Goal: Information Seeking & Learning: Learn about a topic

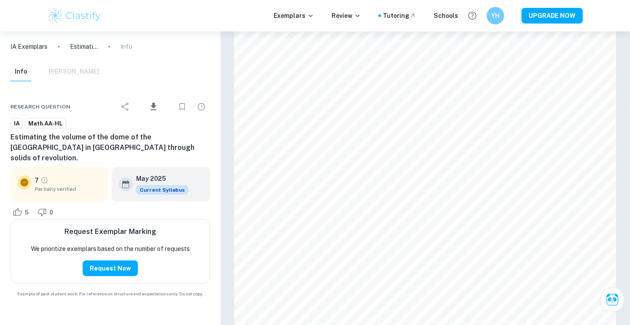
click at [113, 13] on div "Exemplars Review Tutoring Schools YH UPGRADE NOW" at bounding box center [315, 15] width 557 height 17
click at [90, 13] on img at bounding box center [74, 15] width 55 height 17
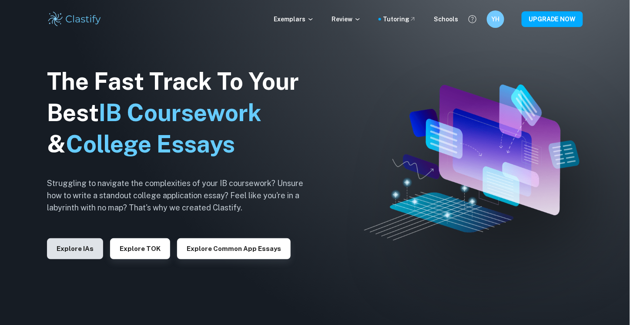
click at [84, 244] on button "Explore IAs" at bounding box center [75, 248] width 56 height 21
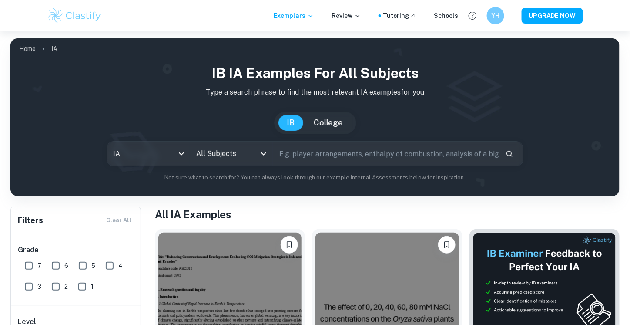
click at [220, 157] on input "All Subjects" at bounding box center [225, 153] width 62 height 17
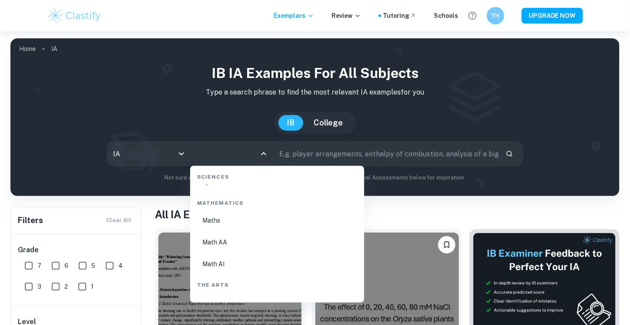
scroll to position [1522, 0]
click at [233, 202] on li "Math AA" at bounding box center [277, 198] width 167 height 20
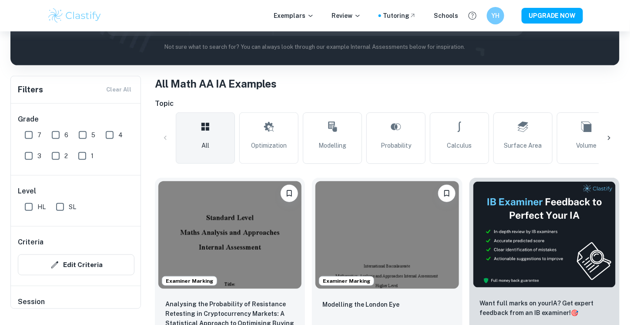
scroll to position [43, 0]
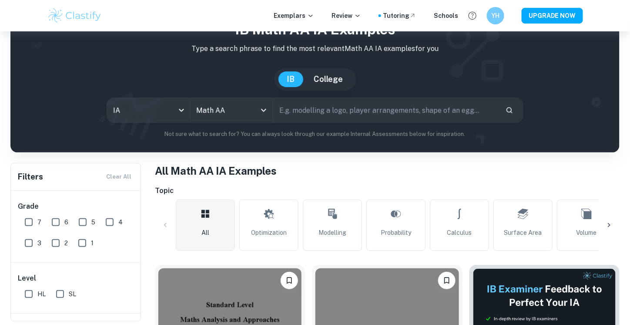
click at [338, 112] on input "text" at bounding box center [385, 110] width 225 height 24
type input "complex number"
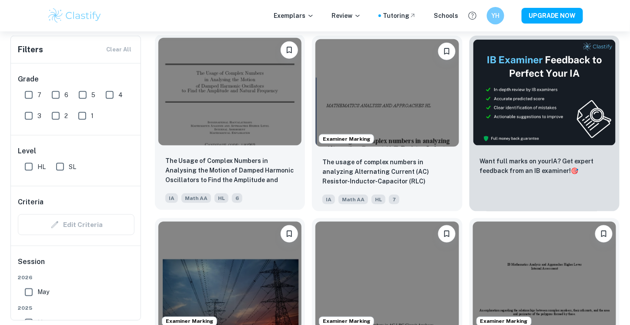
scroll to position [304, 0]
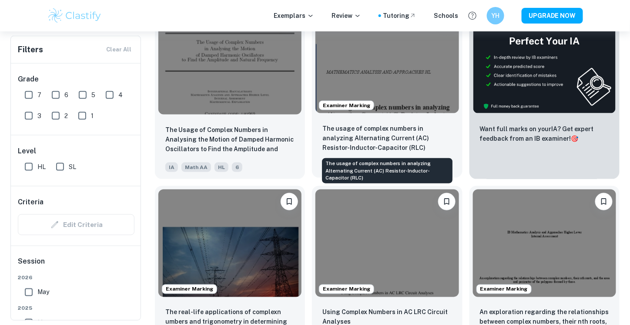
click at [383, 140] on p "The usage of complex numbers in analyzing Alternating Current (AC) Resistor-Ind…" at bounding box center [386, 138] width 129 height 29
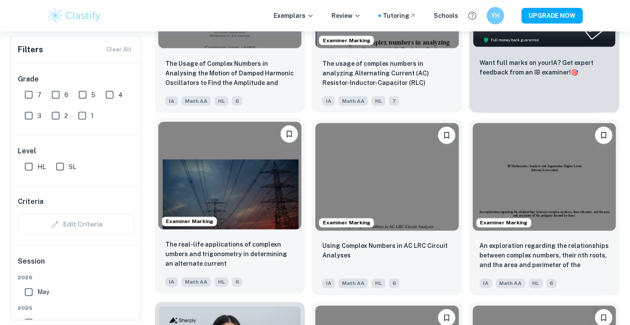
scroll to position [391, 0]
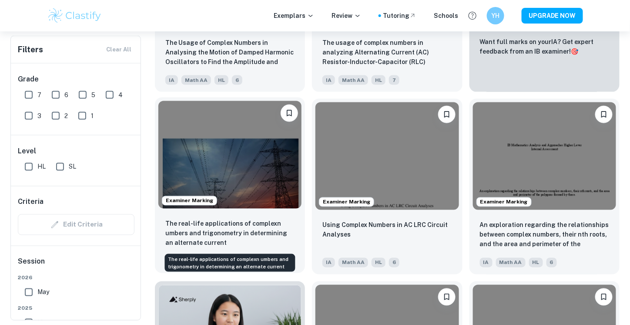
click at [257, 224] on p "The real-life applications of complexn umbers and trigonometry in determining a…" at bounding box center [229, 233] width 129 height 29
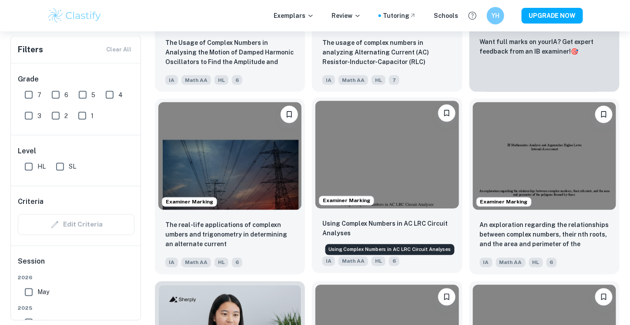
click at [400, 229] on p "Using Complex Numbers in AC LRC Circuit Analyses" at bounding box center [386, 228] width 129 height 19
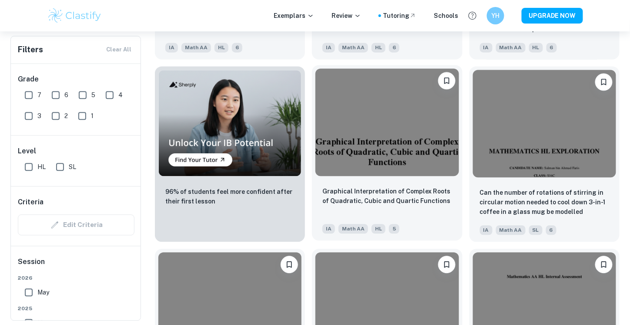
scroll to position [609, 0]
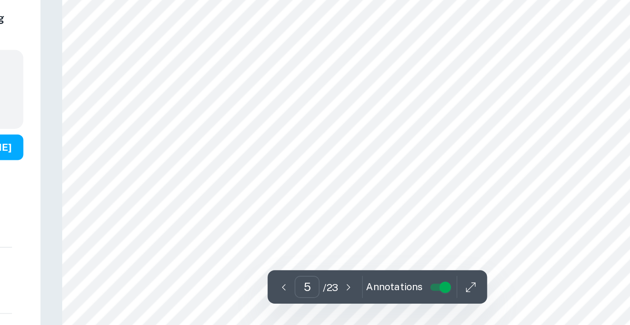
scroll to position [2275, 0]
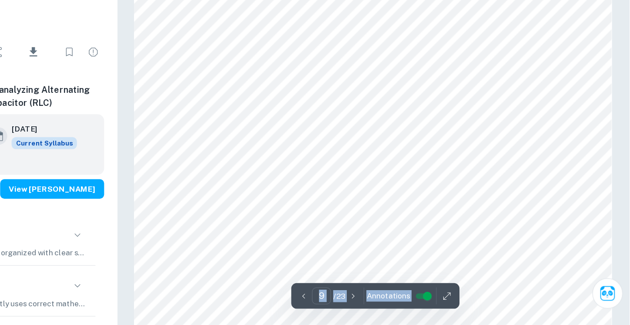
scroll to position [4605, 0]
click at [434, 304] on span "Annotations" at bounding box center [437, 301] width 35 height 9
click at [442, 301] on span "Annotations" at bounding box center [437, 301] width 35 height 9
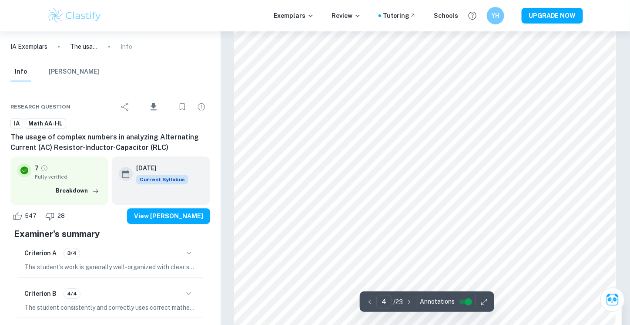
scroll to position [1783, 0]
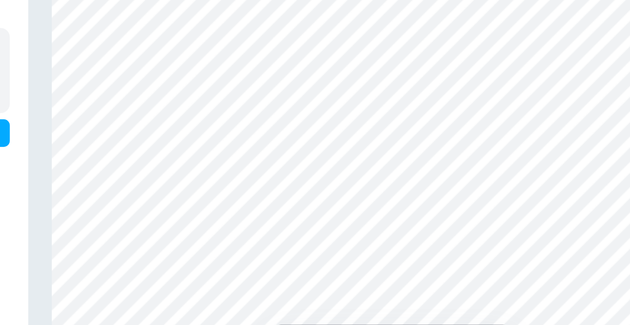
scroll to position [2336, 0]
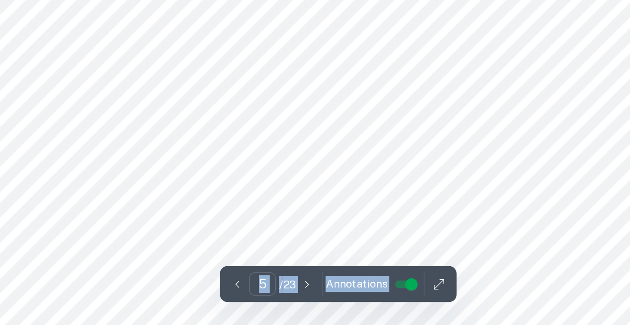
click at [436, 299] on span "Annotations" at bounding box center [437, 301] width 35 height 9
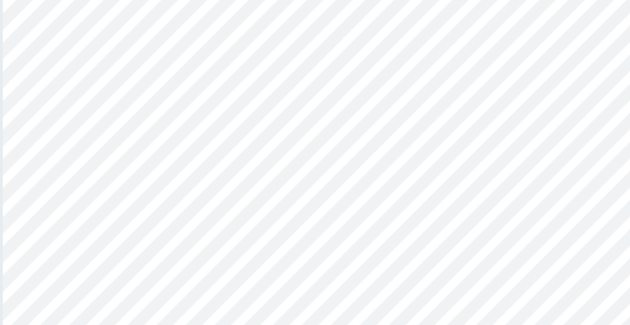
scroll to position [2503, 0]
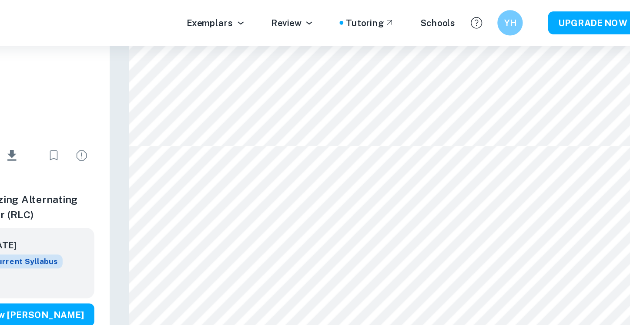
type input "5"
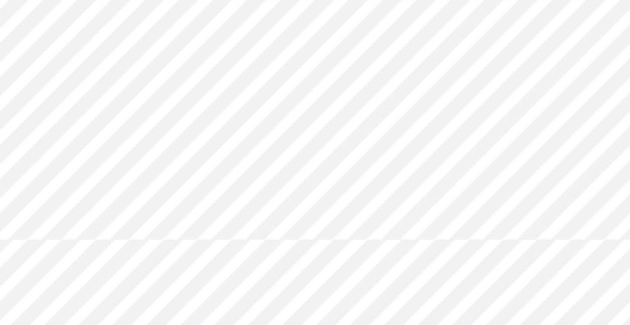
scroll to position [2703, 0]
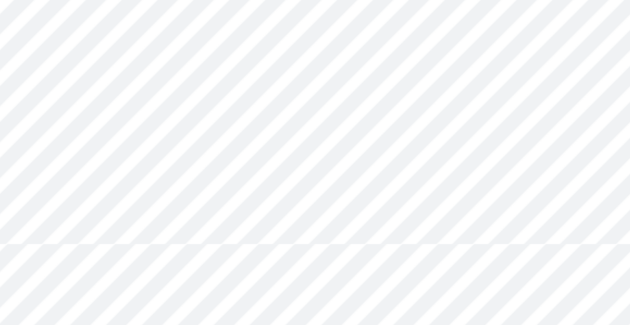
drag, startPoint x: 418, startPoint y: 107, endPoint x: 440, endPoint y: 109, distance: 21.8
click at [439, 109] on div at bounding box center [425, 107] width 198 height 6
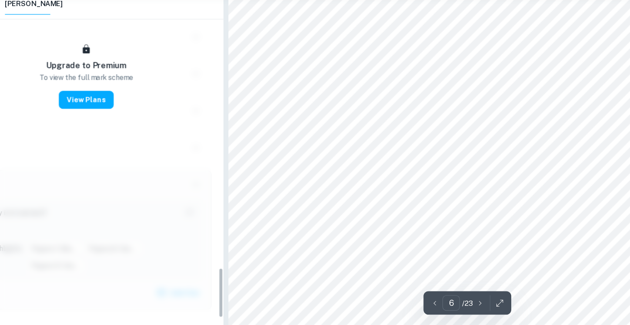
scroll to position [2702, 0]
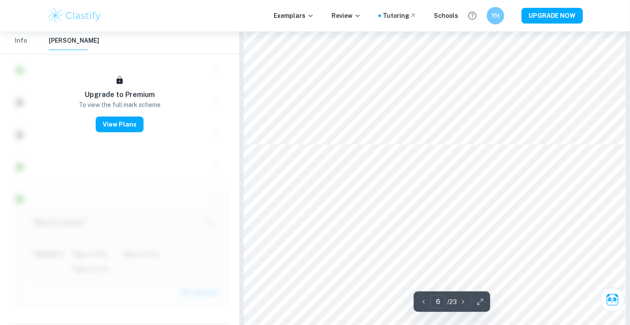
type input "5"
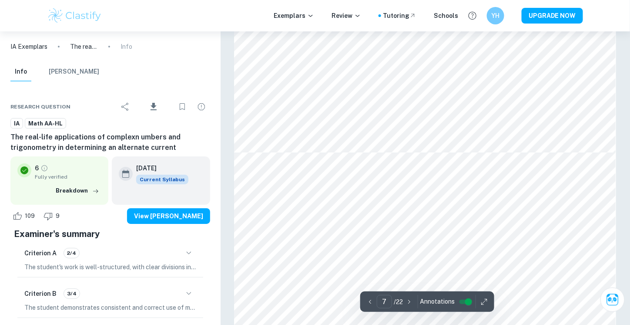
scroll to position [3393, 0]
type input "11"
click at [427, 173] on div at bounding box center [428, 177] width 14 height 15
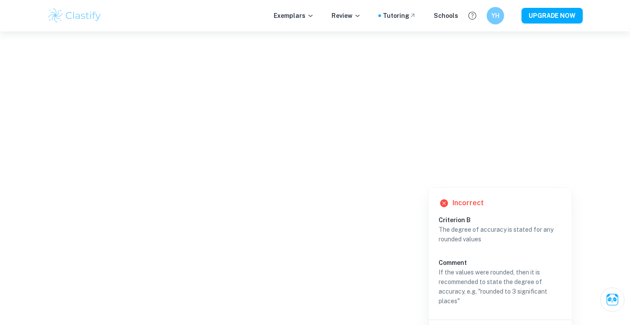
scroll to position [1998, 0]
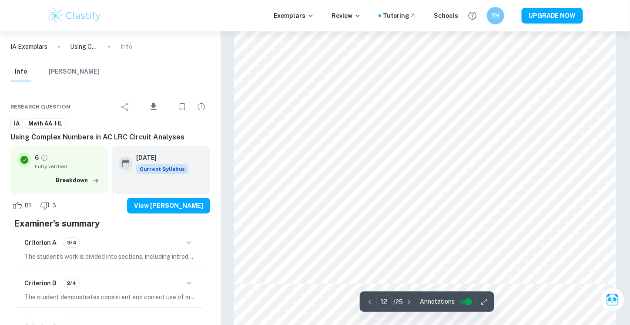
scroll to position [6307, 0]
type input "11"
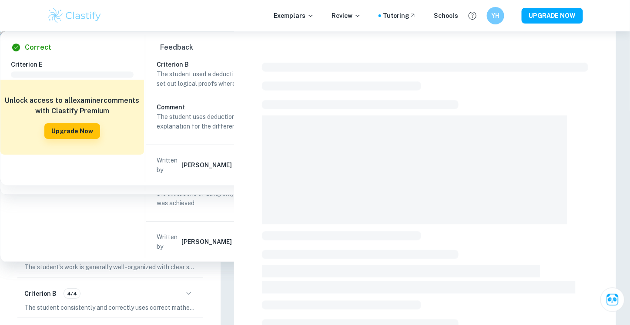
checkbox input "true"
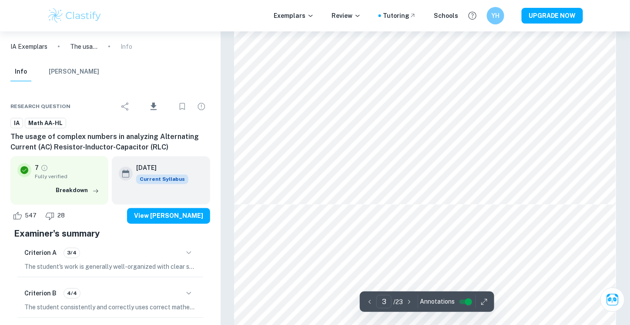
type input "4"
type input "5"
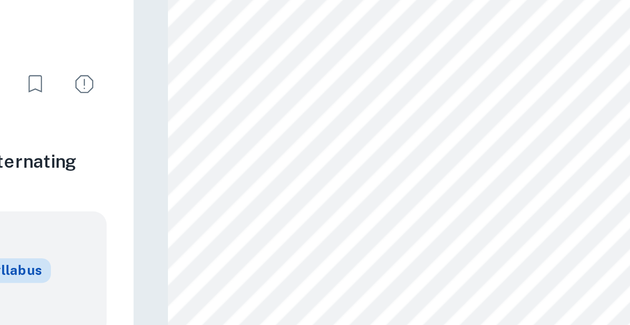
scroll to position [2436, 0]
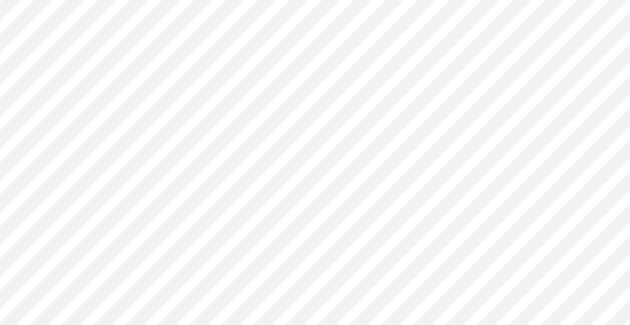
scroll to position [1814, 0]
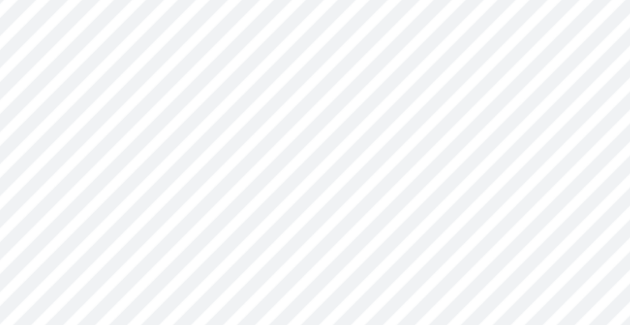
click at [417, 230] on h6 "Criterion B" at bounding box center [408, 233] width 130 height 10
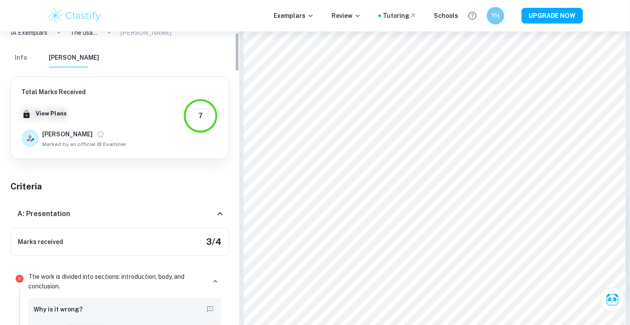
scroll to position [0, 0]
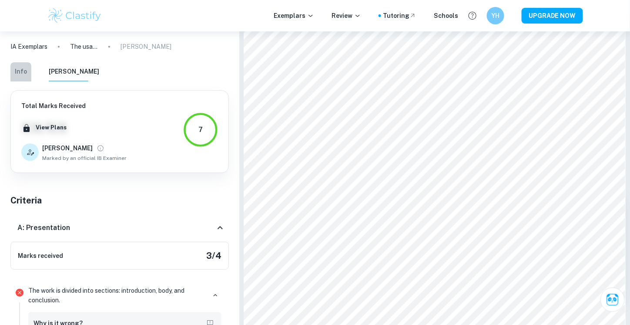
click at [20, 73] on button "Info" at bounding box center [20, 71] width 21 height 19
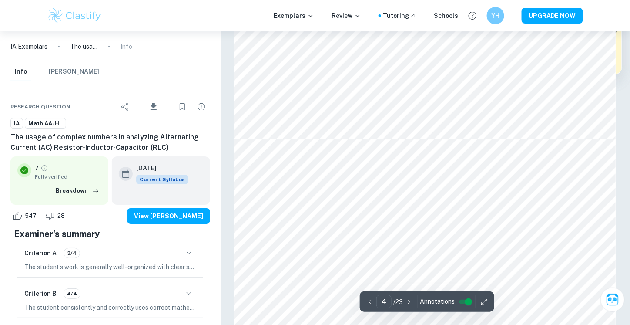
type input "5"
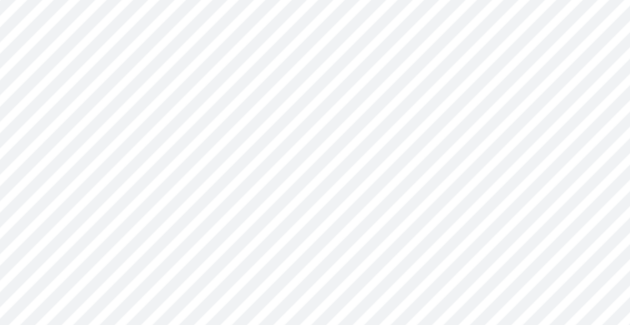
scroll to position [2150, 0]
click at [455, 180] on div at bounding box center [425, 185] width 289 height 13
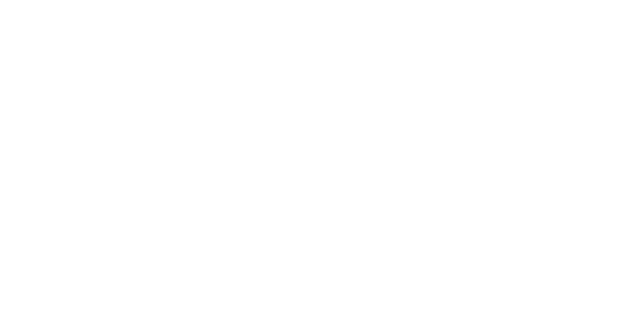
type input "5"
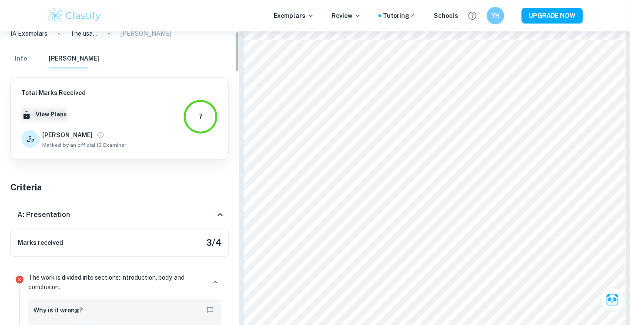
scroll to position [0, 0]
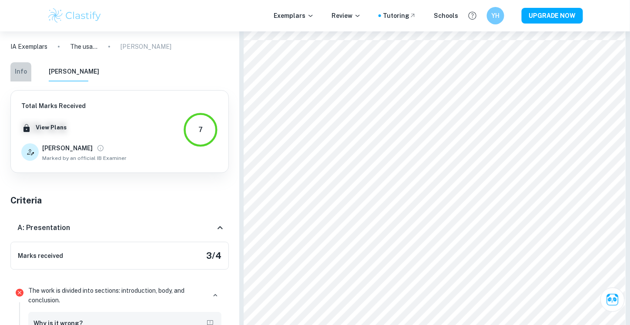
click at [21, 71] on button "Info" at bounding box center [20, 71] width 21 height 19
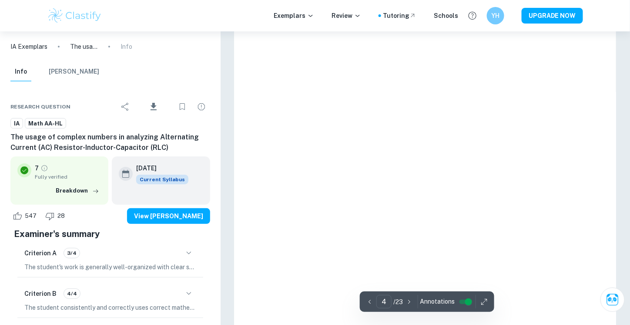
type input "5"
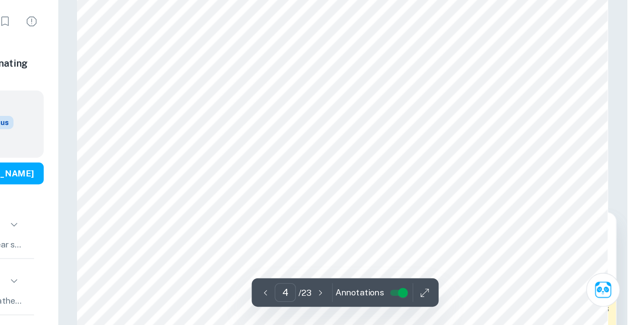
scroll to position [1834, 0]
type input "5"
click at [433, 300] on span "Annotations" at bounding box center [437, 301] width 35 height 9
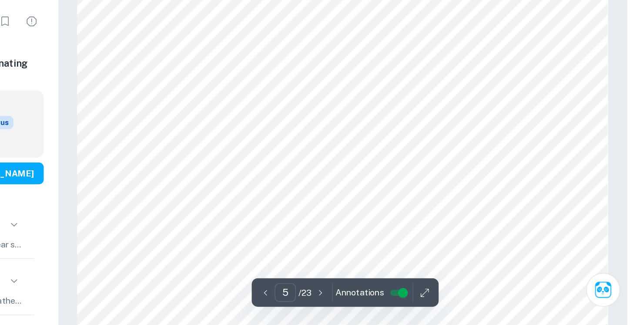
scroll to position [2304, 0]
drag, startPoint x: 448, startPoint y: 180, endPoint x: 529, endPoint y: 180, distance: 81.8
click at [529, 180] on div at bounding box center [425, 180] width 289 height 27
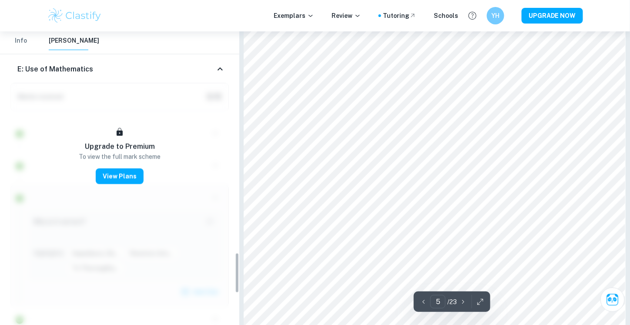
scroll to position [2129, 0]
click at [28, 41] on button "Info" at bounding box center [20, 40] width 21 height 19
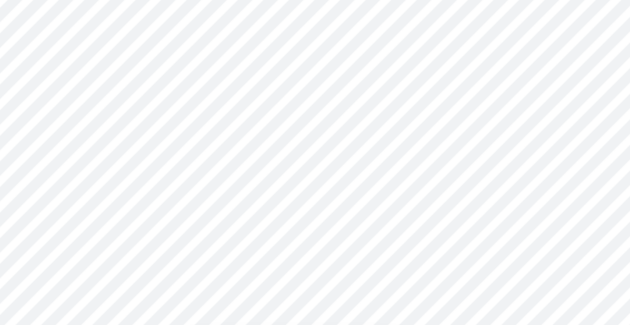
scroll to position [2260, 0]
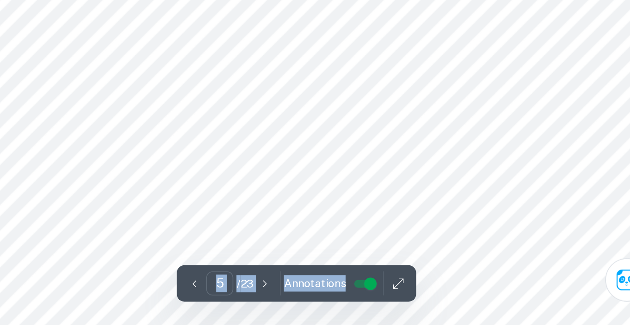
scroll to position [2316, 0]
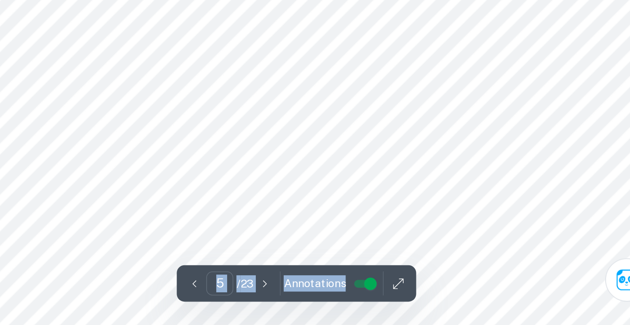
type input "6"
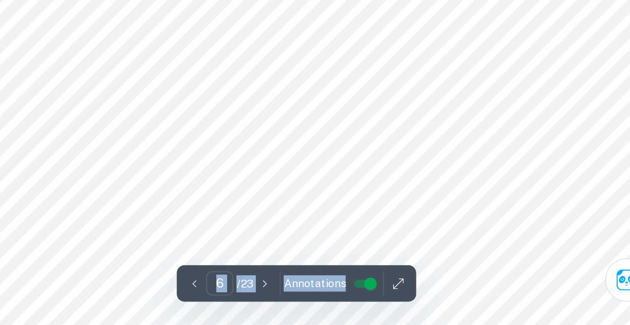
click at [439, 299] on span "Annotations" at bounding box center [437, 301] width 35 height 9
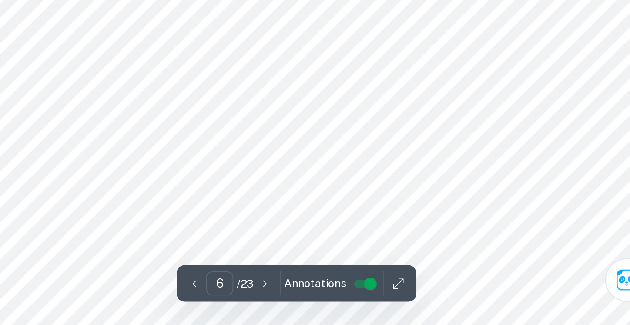
scroll to position [2878, 0]
click at [441, 301] on span "Annotations" at bounding box center [437, 301] width 35 height 9
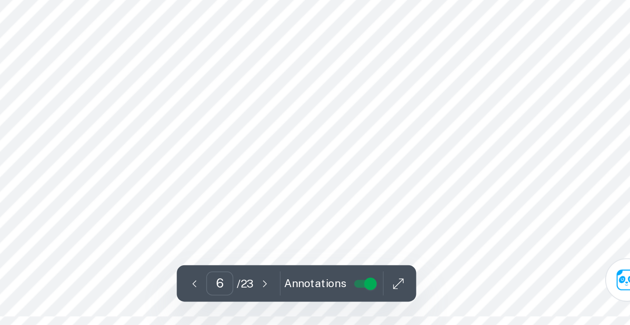
drag, startPoint x: 512, startPoint y: 211, endPoint x: 550, endPoint y: 219, distance: 38.6
click at [550, 219] on div at bounding box center [425, 215] width 289 height 28
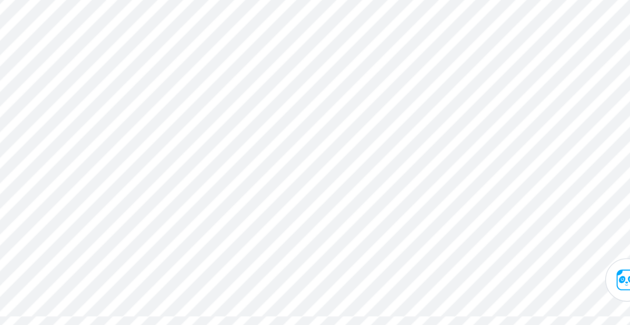
scroll to position [2950, 0]
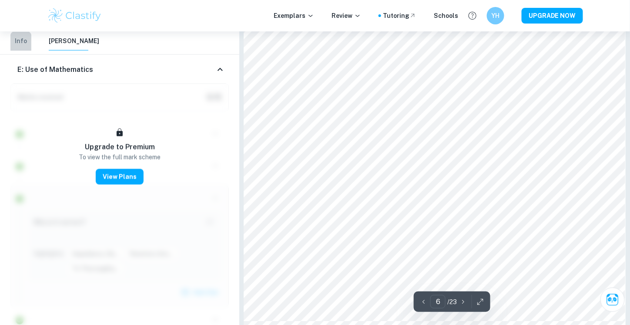
click at [25, 44] on button "Info" at bounding box center [20, 40] width 21 height 19
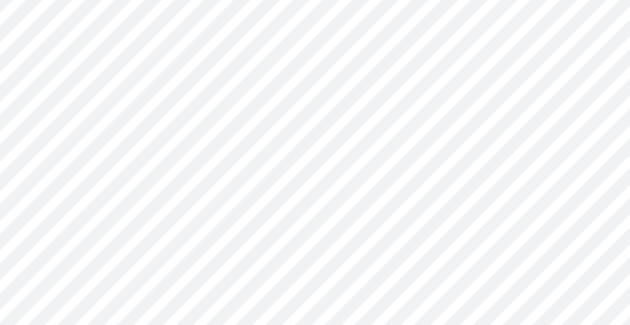
scroll to position [2298, 0]
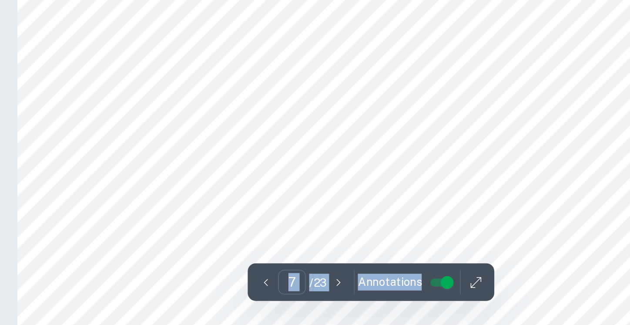
scroll to position [3399, 0]
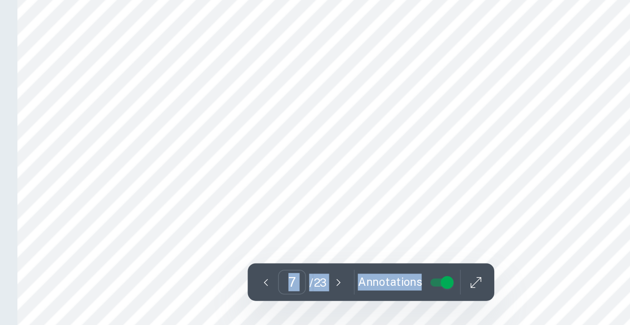
click at [434, 301] on span "Annotations" at bounding box center [437, 301] width 35 height 9
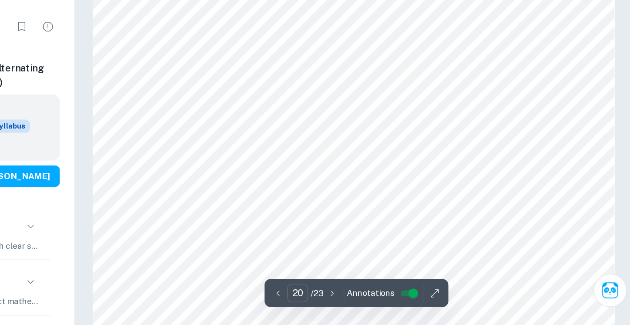
scroll to position [10665, 0]
type input "21"
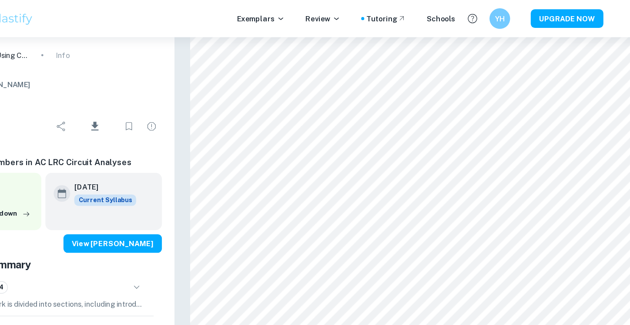
scroll to position [4585, 0]
